Goal: Task Accomplishment & Management: Manage account settings

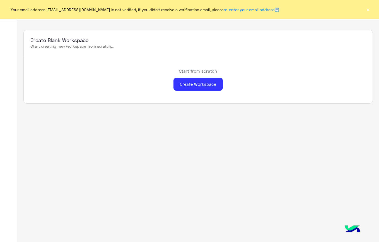
click at [368, 9] on button "×" at bounding box center [368, 10] width 6 height 6
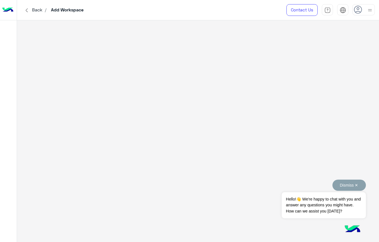
click at [352, 185] on button "Dismiss ✕" at bounding box center [348, 185] width 33 height 11
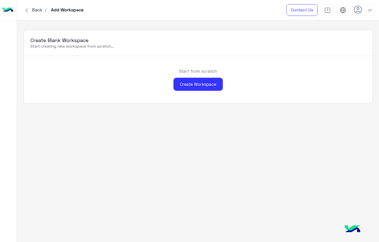
click at [356, 12] on use at bounding box center [358, 10] width 8 height 8
click at [324, 71] on div "Sign Out" at bounding box center [339, 74] width 69 height 15
click at [325, 79] on div "Sign Out" at bounding box center [339, 74] width 69 height 15
click at [305, 75] on div "Start from scratch Create Workspace" at bounding box center [198, 79] width 349 height 47
click at [321, 75] on div "Start from scratch Create Workspace" at bounding box center [198, 79] width 349 height 47
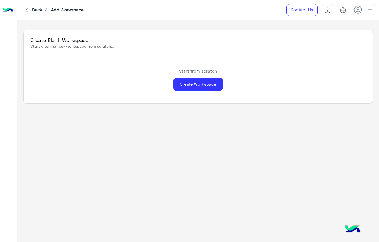
click at [364, 9] on div at bounding box center [364, 9] width 22 height 11
click at [320, 75] on link "Sign Out" at bounding box center [325, 74] width 16 height 5
click at [307, 75] on div "Sign Out" at bounding box center [339, 74] width 69 height 15
click at [322, 72] on link "Sign Out" at bounding box center [325, 74] width 16 height 5
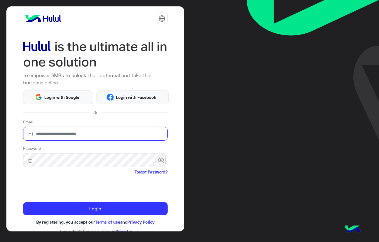
type input "**********"
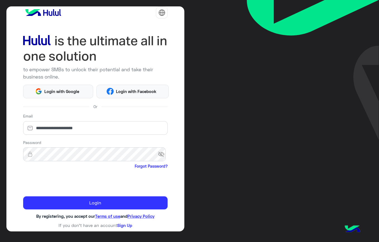
scroll to position [6, 0]
click at [123, 225] on link "Sign Up" at bounding box center [124, 225] width 15 height 5
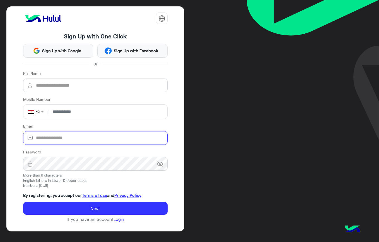
type input "**********"
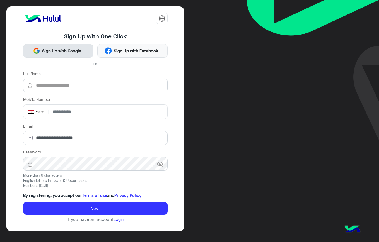
click at [62, 53] on span "Sign Up with Google" at bounding box center [61, 51] width 43 height 6
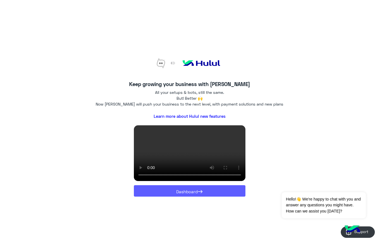
click at [207, 185] on button "Dashboard →" at bounding box center [190, 190] width 112 height 11
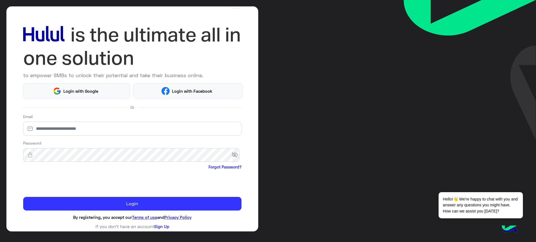
scroll to position [17, 0]
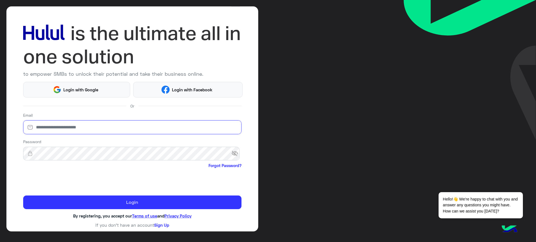
type input "**********"
click at [148, 180] on div at bounding box center [132, 181] width 218 height 22
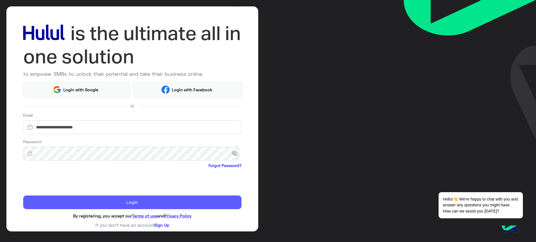
click at [146, 202] on button "Login" at bounding box center [132, 203] width 218 height 14
